Goal: Task Accomplishment & Management: Use online tool/utility

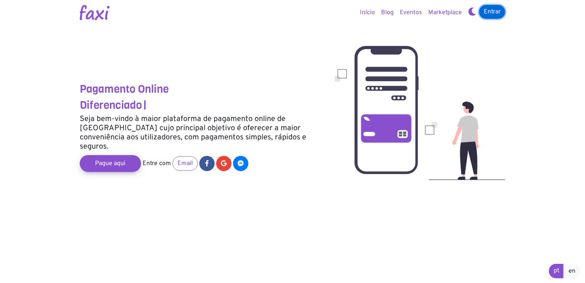
click at [492, 12] on link "Entrar" at bounding box center [492, 12] width 26 height 14
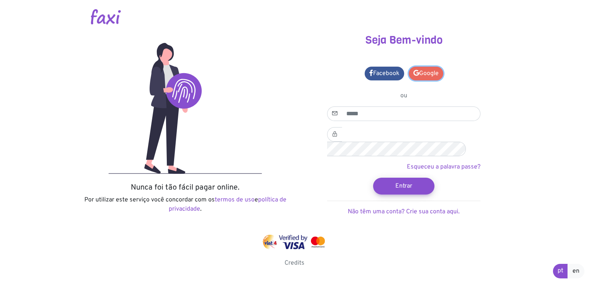
click at [427, 77] on link "Google" at bounding box center [426, 74] width 35 height 14
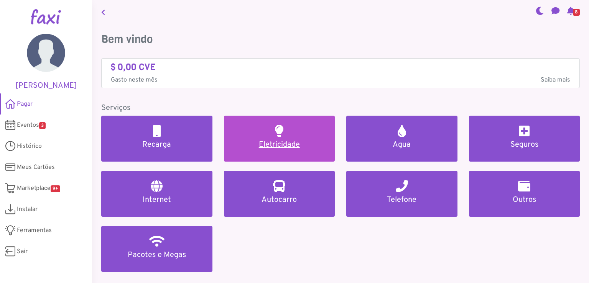
click at [265, 136] on link "Eletricidade" at bounding box center [279, 139] width 111 height 46
